Goal: Task Accomplishment & Management: Complete application form

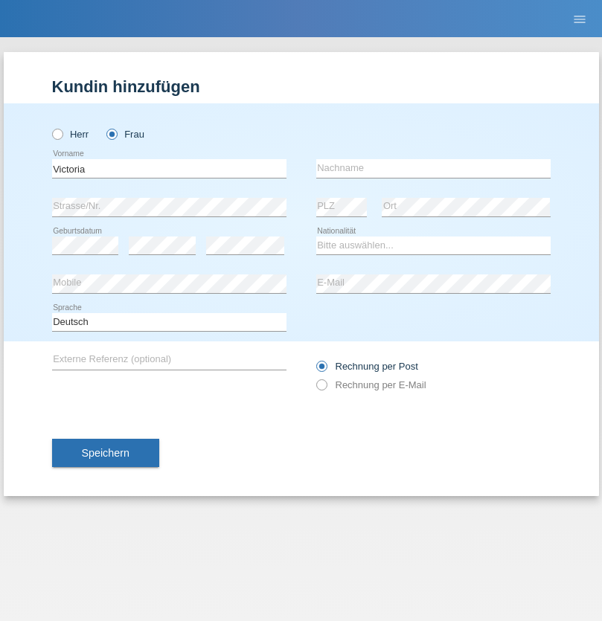
type input "Victoria"
click at [433, 168] on input "text" at bounding box center [433, 168] width 234 height 19
type input "Pires Dos Santos"
select select "BR"
select select "C"
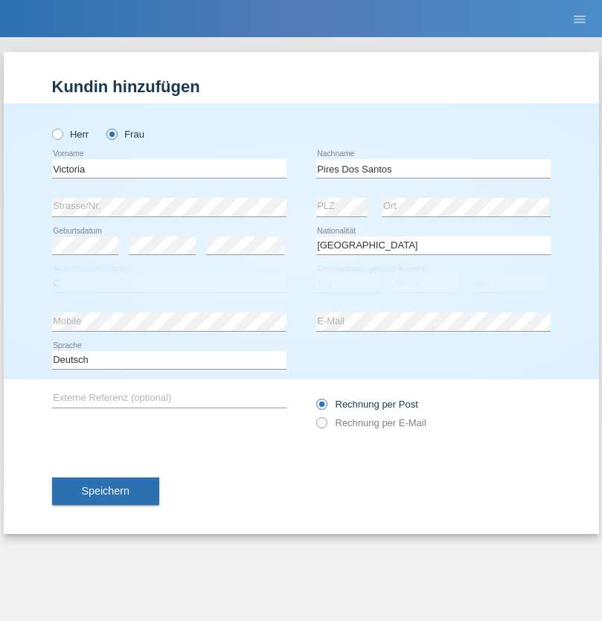
select select "07"
select select "05"
select select "2012"
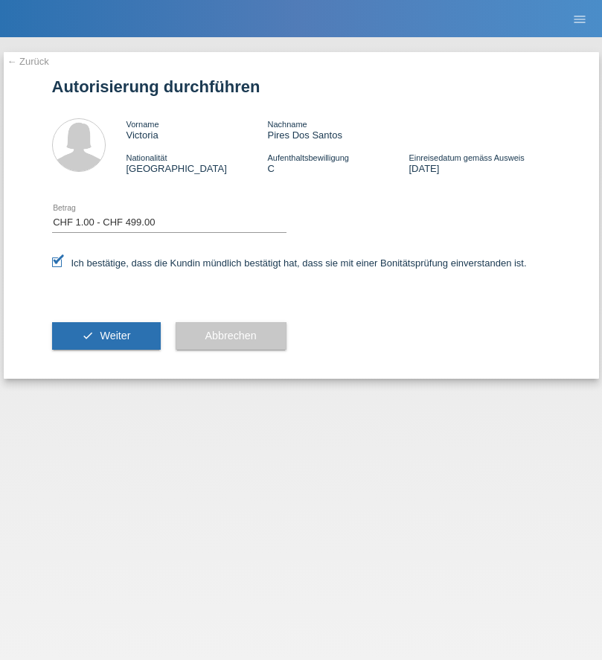
select select "1"
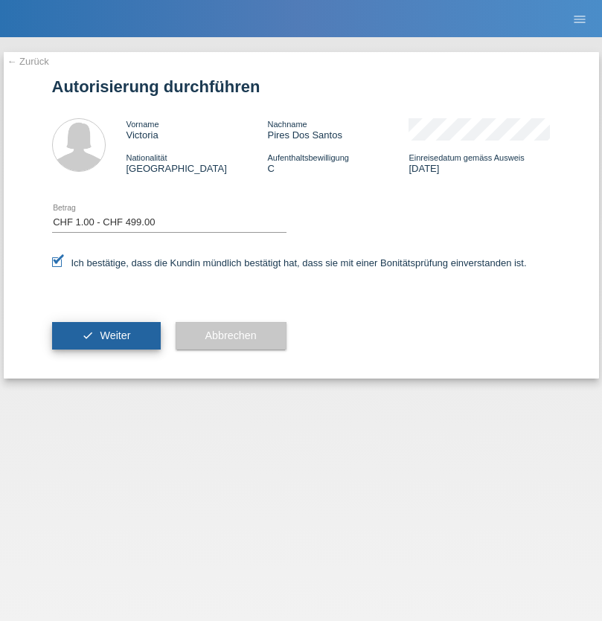
click at [106, 335] on span "Weiter" at bounding box center [115, 335] width 30 height 12
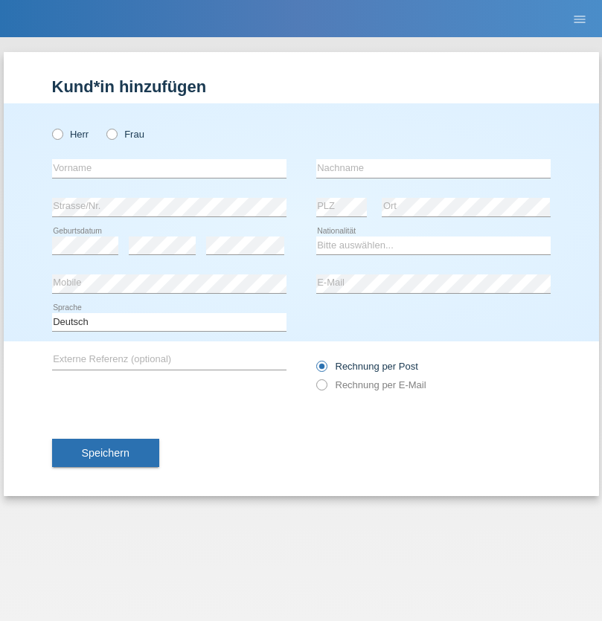
radio input "true"
click at [169, 168] on input "text" at bounding box center [169, 168] width 234 height 19
type input "Lirim"
click at [433, 168] on input "text" at bounding box center [433, 168] width 234 height 19
type input "Berisha"
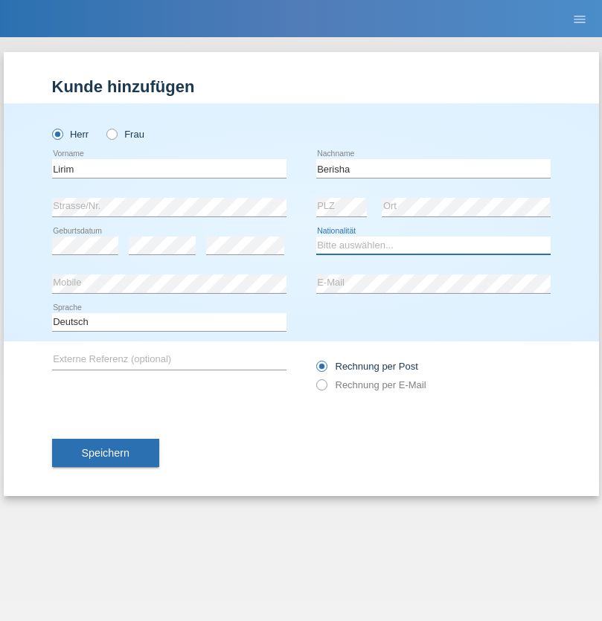
select select "CH"
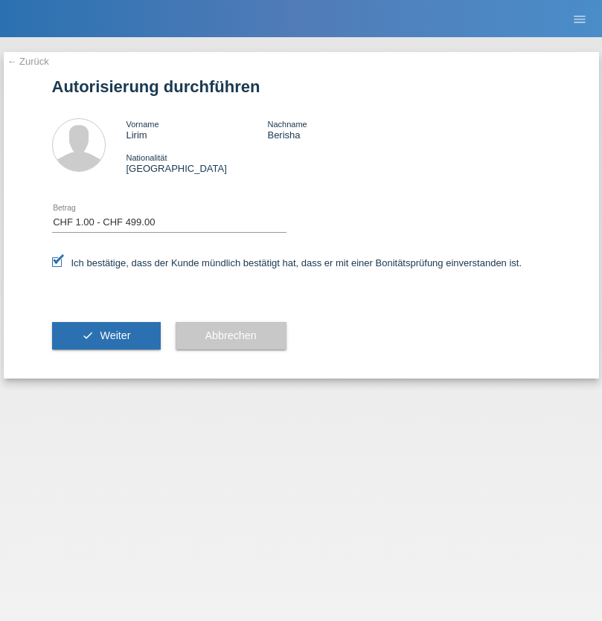
select select "1"
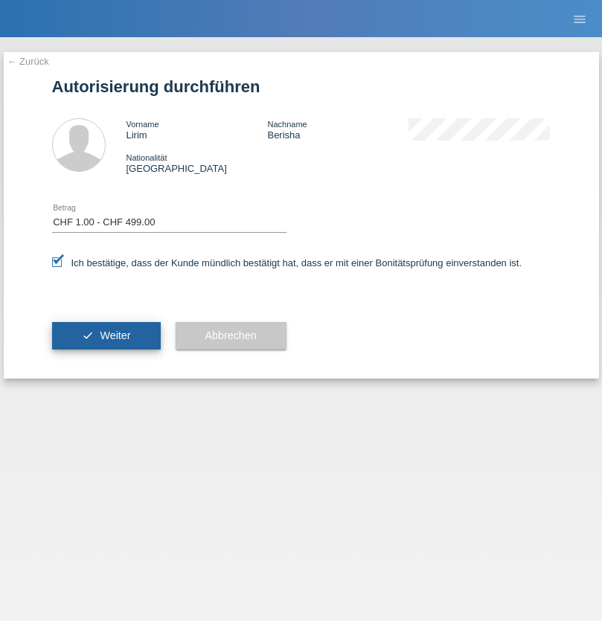
click at [106, 335] on span "Weiter" at bounding box center [115, 335] width 30 height 12
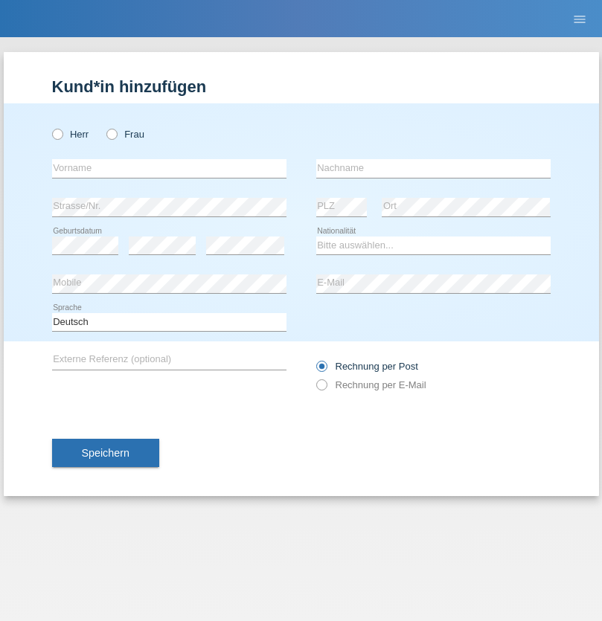
radio input "true"
click at [169, 168] on input "text" at bounding box center [169, 168] width 234 height 19
type input "Meron"
click at [433, 168] on input "text" at bounding box center [433, 168] width 234 height 19
type input "Tewelde"
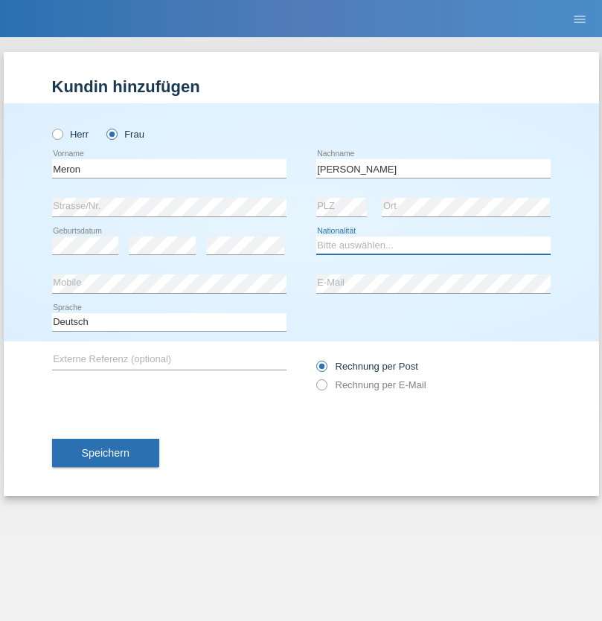
select select "ER"
select select "C"
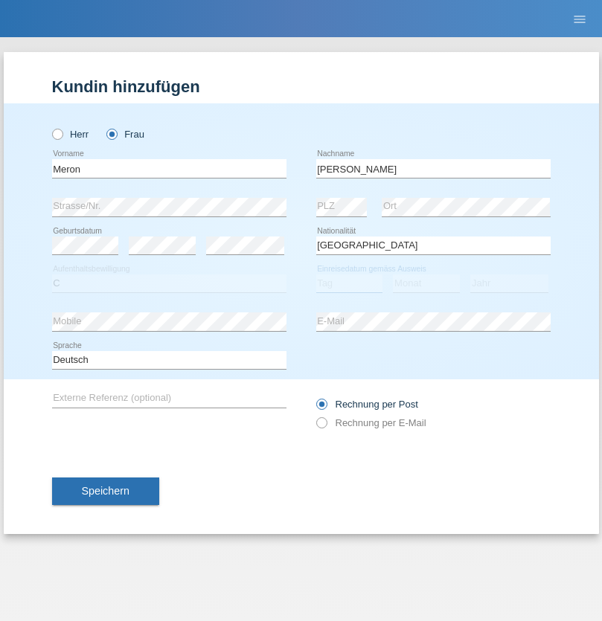
select select "27"
select select "11"
select select "2010"
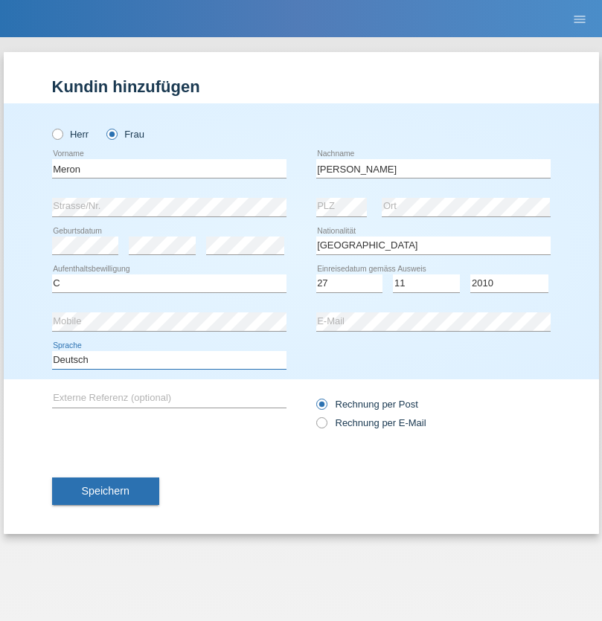
select select "en"
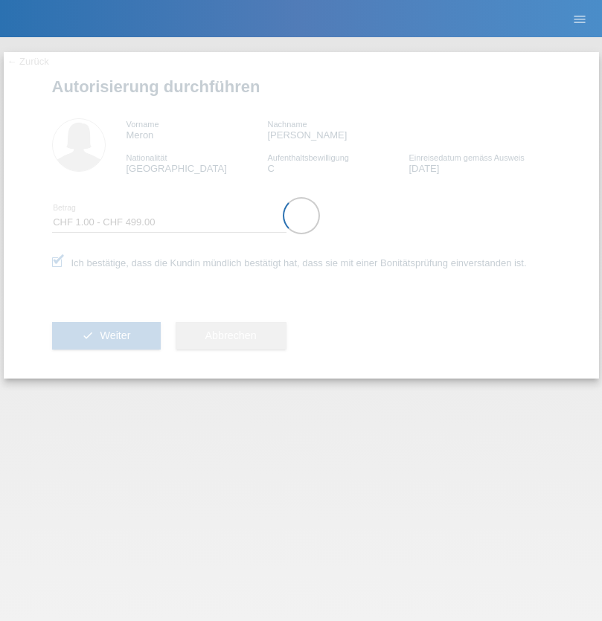
select select "1"
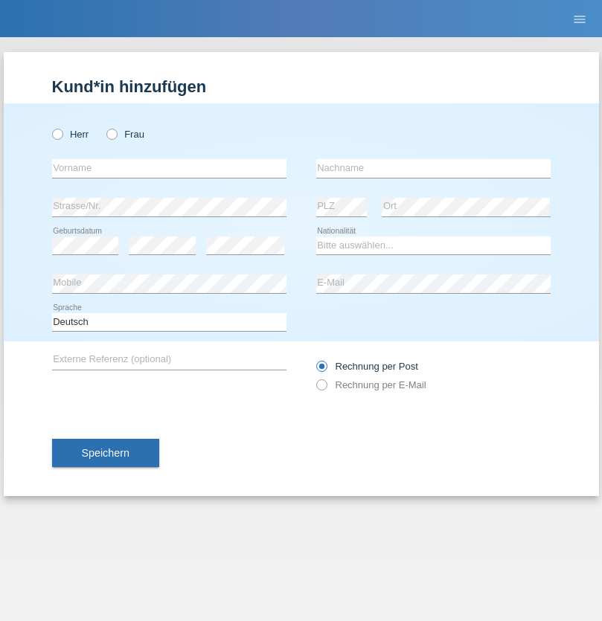
radio input "true"
click at [169, 168] on input "text" at bounding box center [169, 168] width 234 height 19
type input "Erjon"
click at [433, 168] on input "text" at bounding box center [433, 168] width 234 height 19
type input "Bytyci"
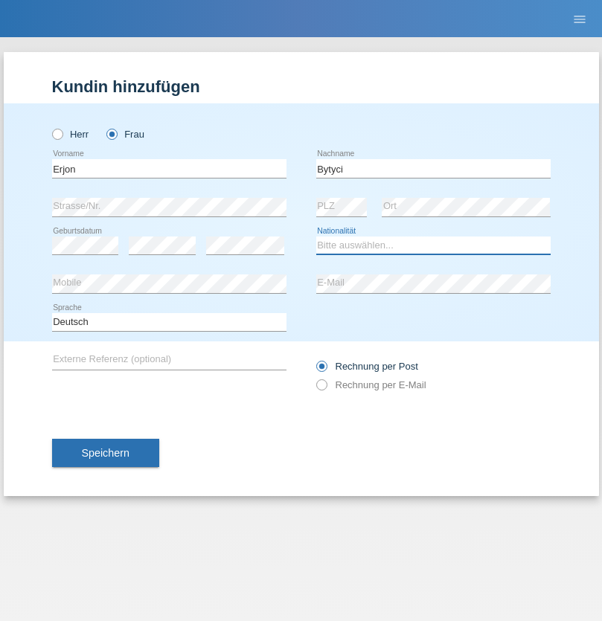
select select "CH"
